Goal: Find specific page/section: Find specific page/section

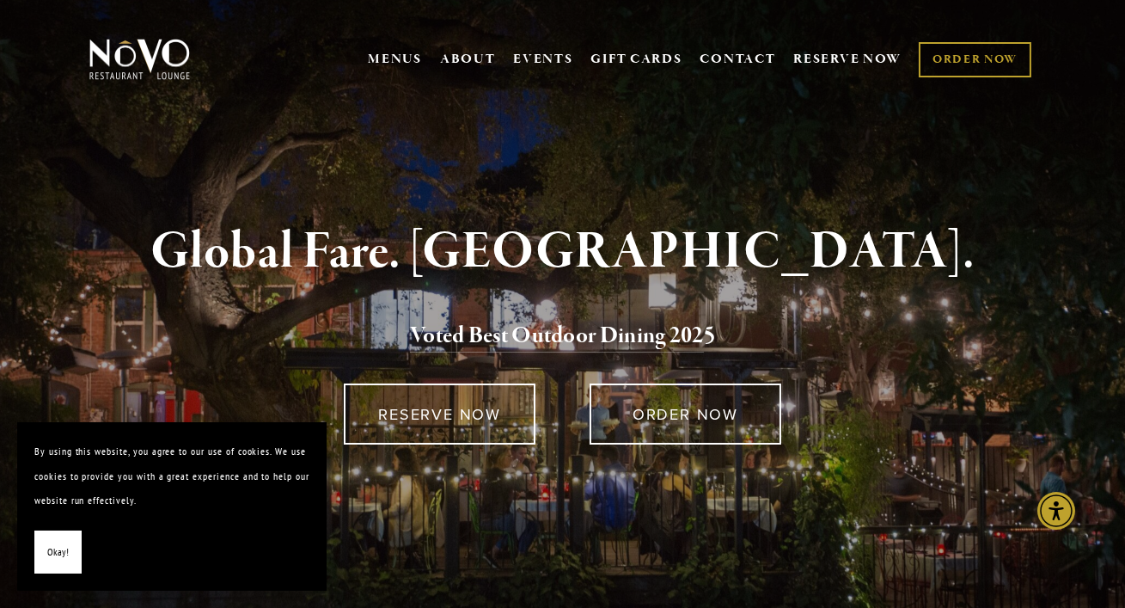
click at [55, 555] on span "Okay!" at bounding box center [57, 552] width 21 height 25
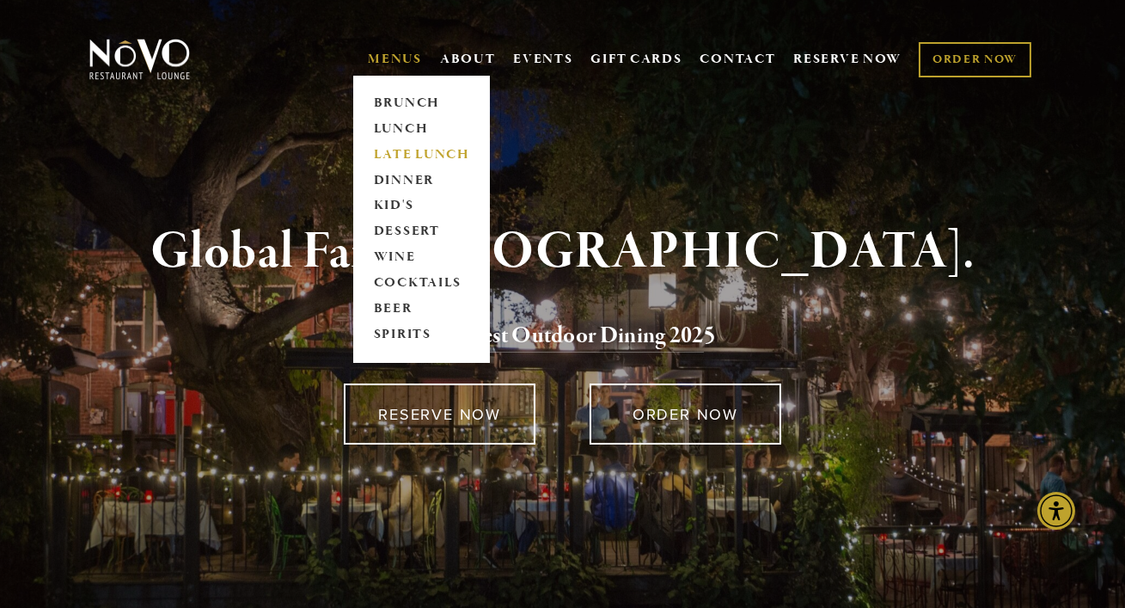
click at [410, 152] on link "LATE LUNCH" at bounding box center [421, 155] width 107 height 26
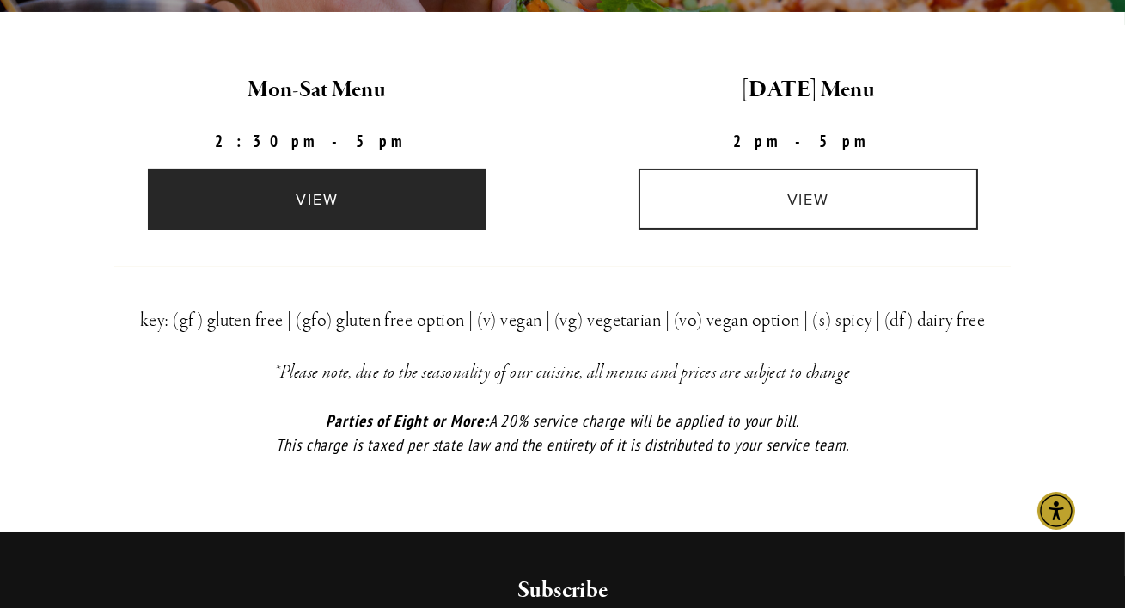
scroll to position [523, 0]
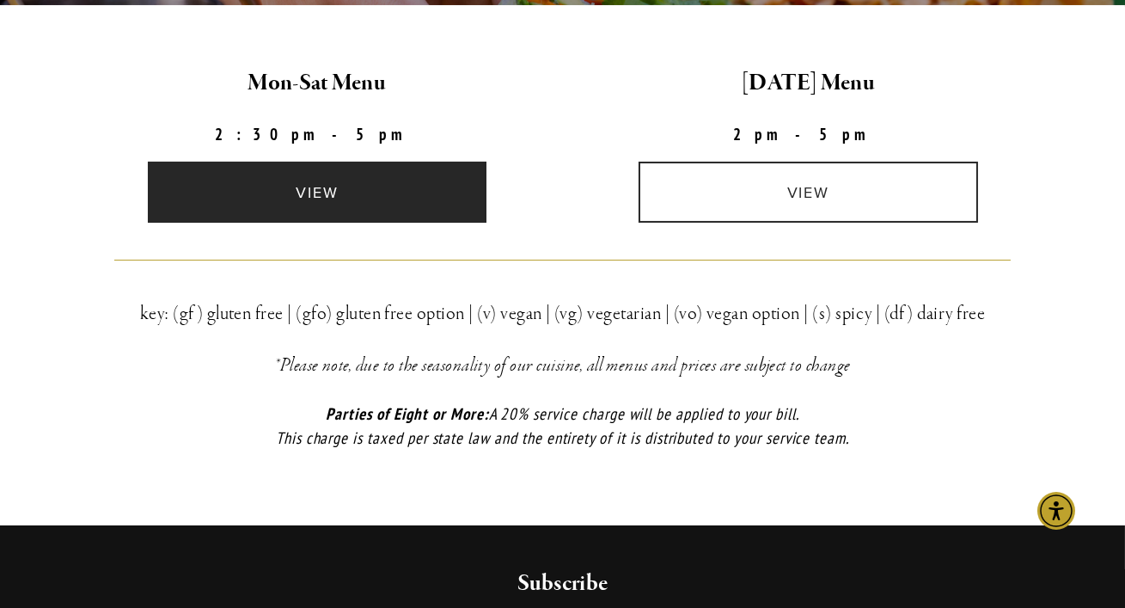
click at [387, 181] on link "view" at bounding box center [317, 192] width 339 height 61
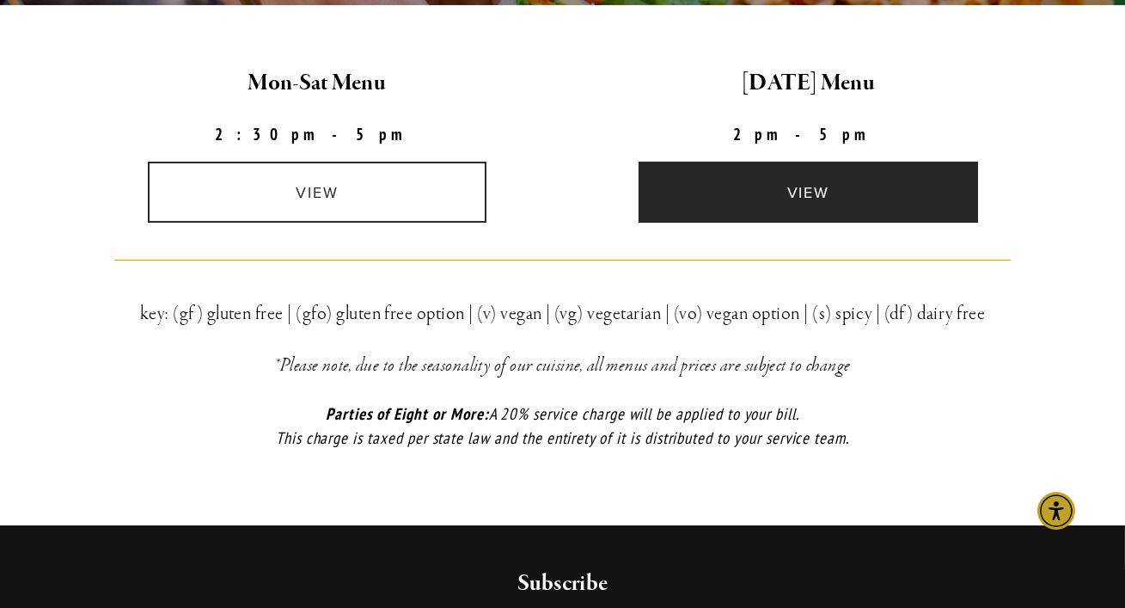
click at [773, 193] on link "view" at bounding box center [808, 192] width 339 height 61
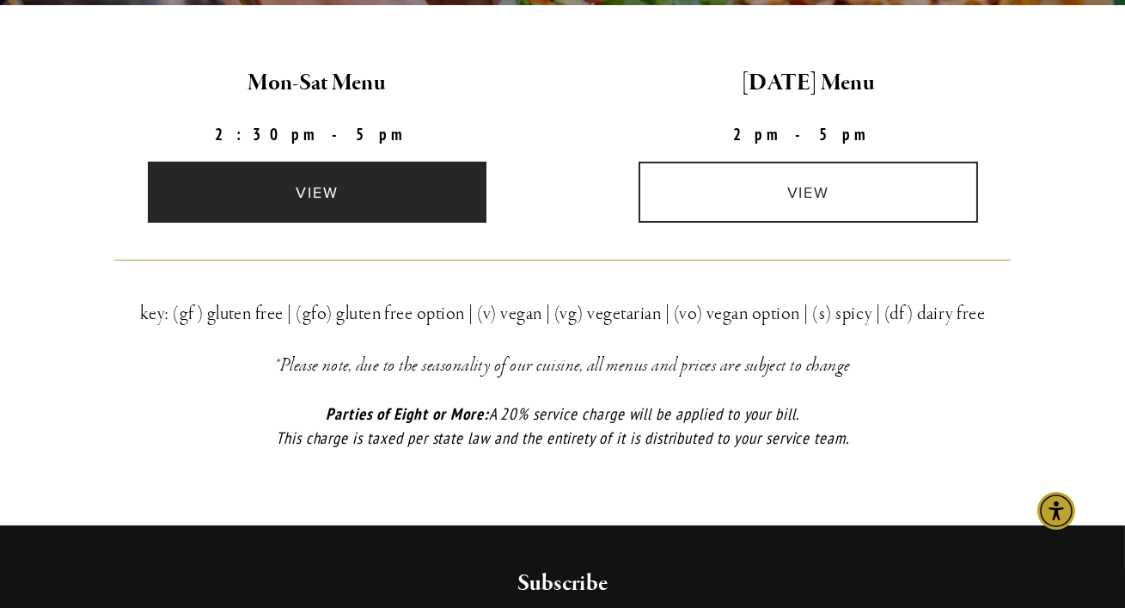
click at [403, 200] on link "view" at bounding box center [317, 192] width 339 height 61
